Goal: Task Accomplishment & Management: Use online tool/utility

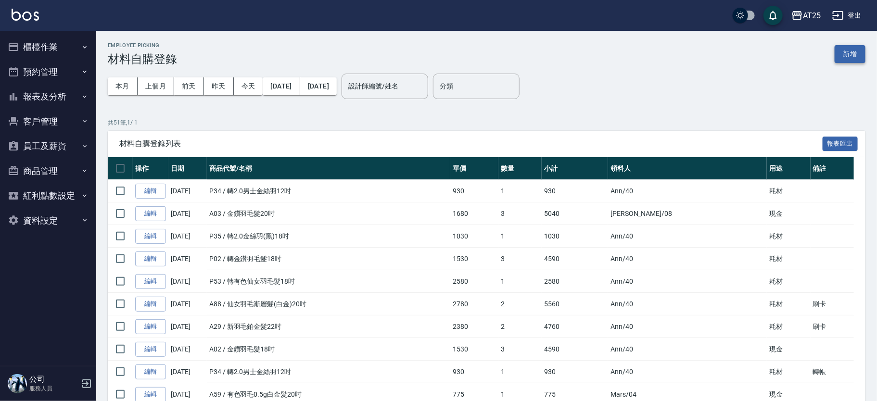
click at [839, 53] on button "新增" at bounding box center [850, 54] width 31 height 18
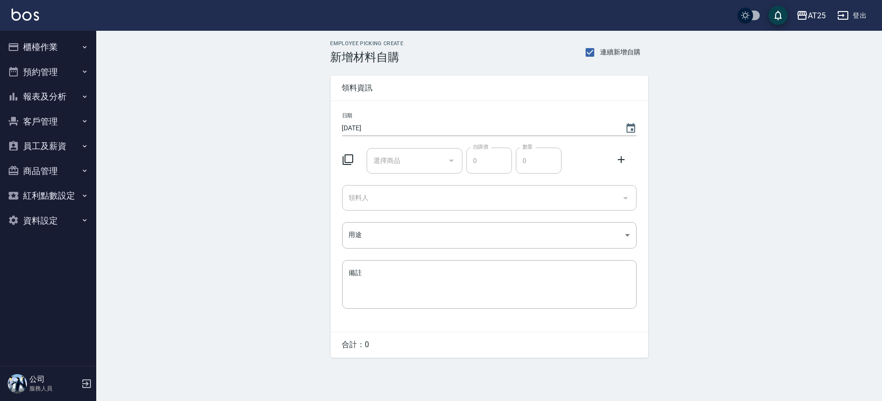
click at [395, 162] on div "選擇商品 選擇商品" at bounding box center [415, 160] width 96 height 25
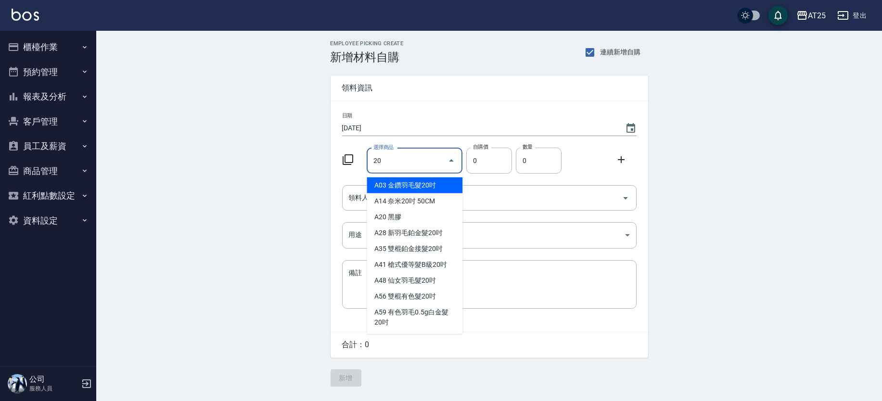
click at [404, 160] on input "20" at bounding box center [407, 160] width 73 height 17
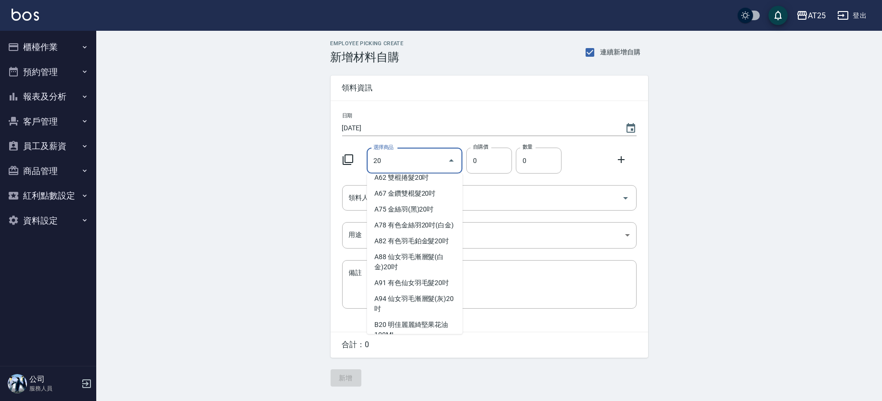
scroll to position [200, 0]
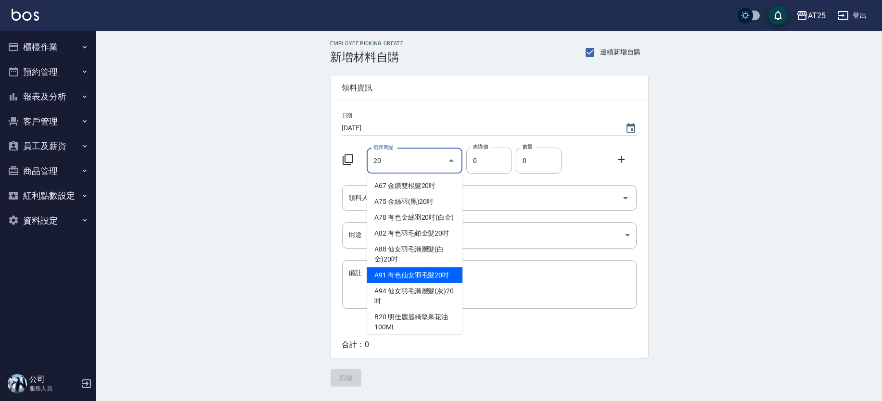
click at [434, 282] on li "A91 有色仙女羽毛髮20吋" at bounding box center [415, 275] width 96 height 16
type input "有色仙女羽毛髮20吋"
type input "2780"
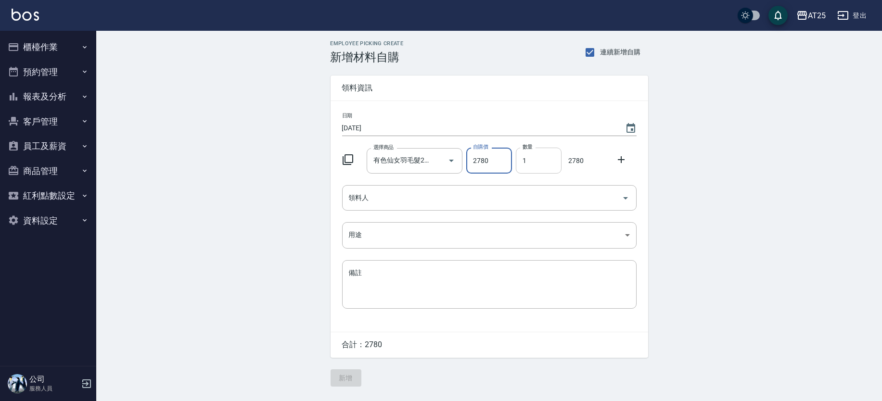
click at [552, 161] on input "1" at bounding box center [539, 161] width 46 height 26
drag, startPoint x: 544, startPoint y: 160, endPoint x: 512, endPoint y: 160, distance: 31.7
click at [512, 160] on div "數量 1 數量" at bounding box center [537, 159] width 50 height 30
drag, startPoint x: 539, startPoint y: 165, endPoint x: 507, endPoint y: 165, distance: 31.3
click at [507, 165] on div "選擇商品 有色仙女羽毛髮20吋 選擇商品 自購價 2780 自購價 數量 2 數量 5560" at bounding box center [487, 159] width 298 height 30
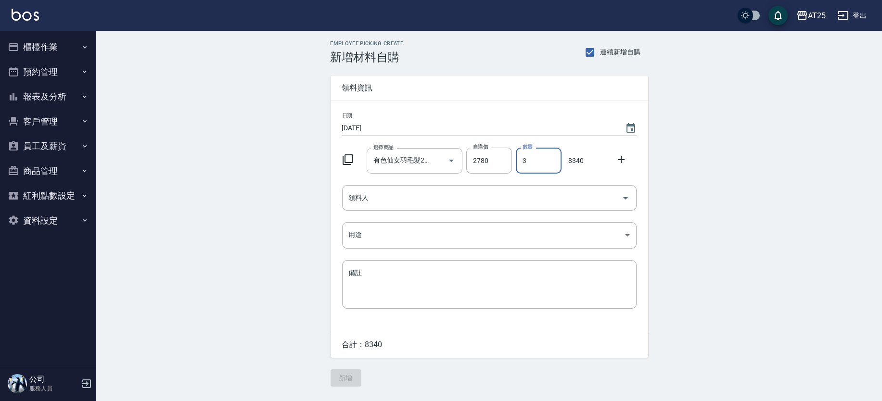
type input "3"
